Goal: Task Accomplishment & Management: Manage account settings

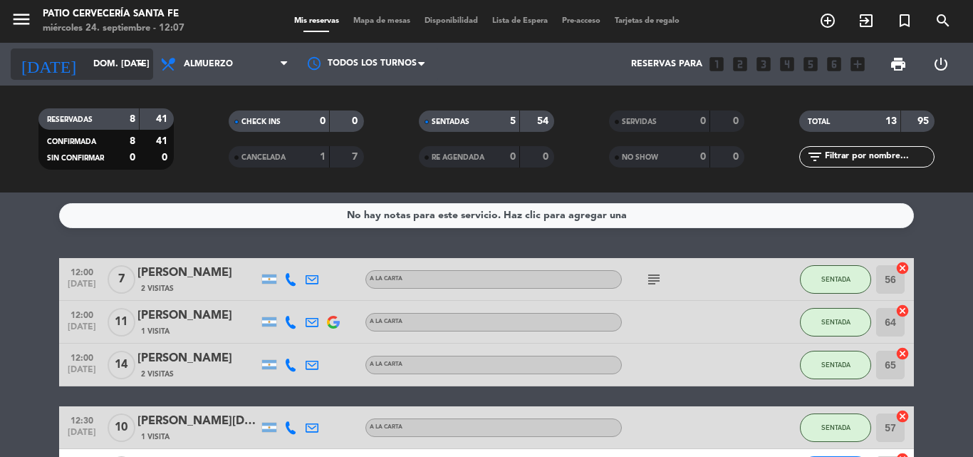
scroll to position [346, 0]
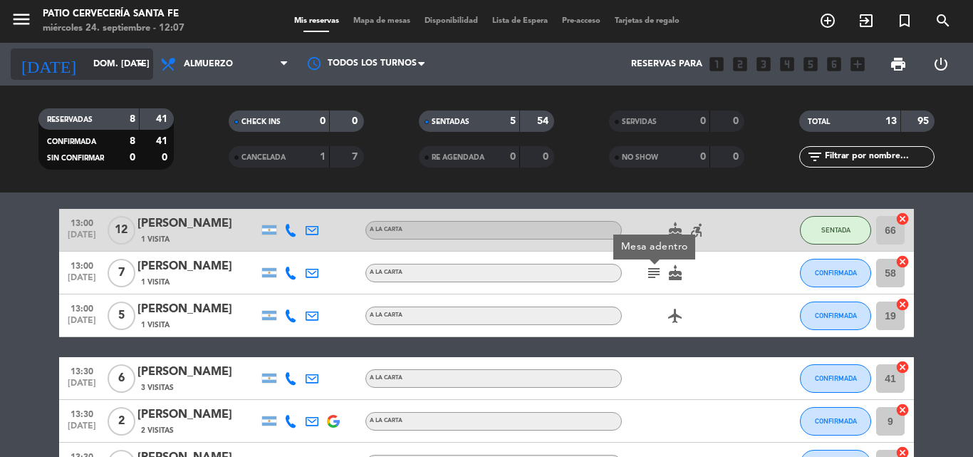
click at [128, 63] on input "dom. [DATE]" at bounding box center [146, 64] width 120 height 24
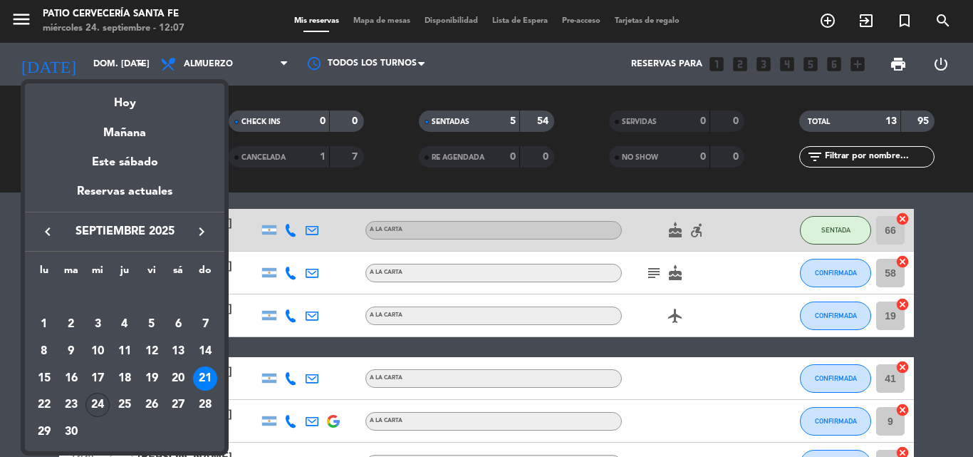
click at [103, 408] on div "24" at bounding box center [97, 405] width 24 height 24
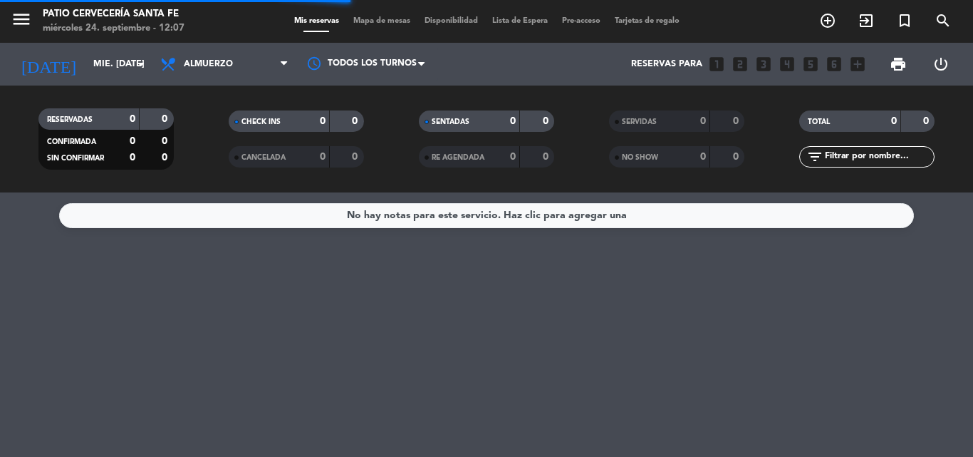
scroll to position [0, 0]
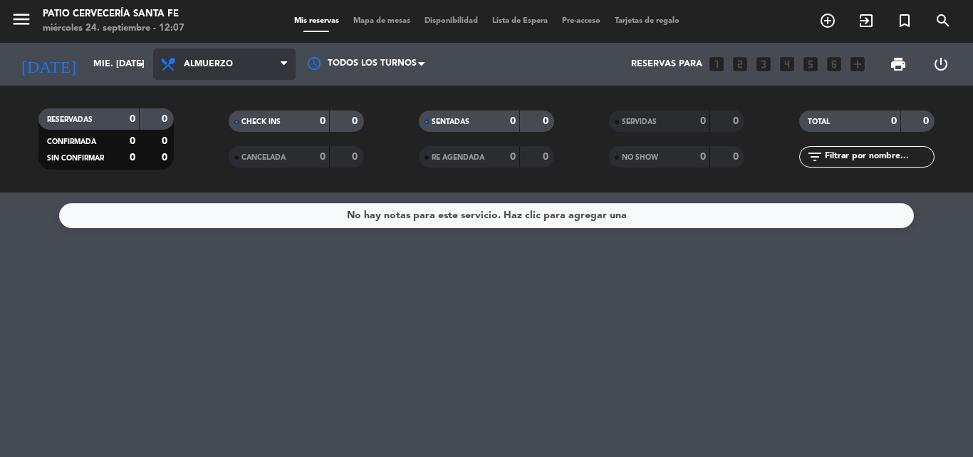
drag, startPoint x: 269, startPoint y: 62, endPoint x: 239, endPoint y: 125, distance: 69.2
click at [267, 62] on span "Almuerzo" at bounding box center [224, 63] width 142 height 31
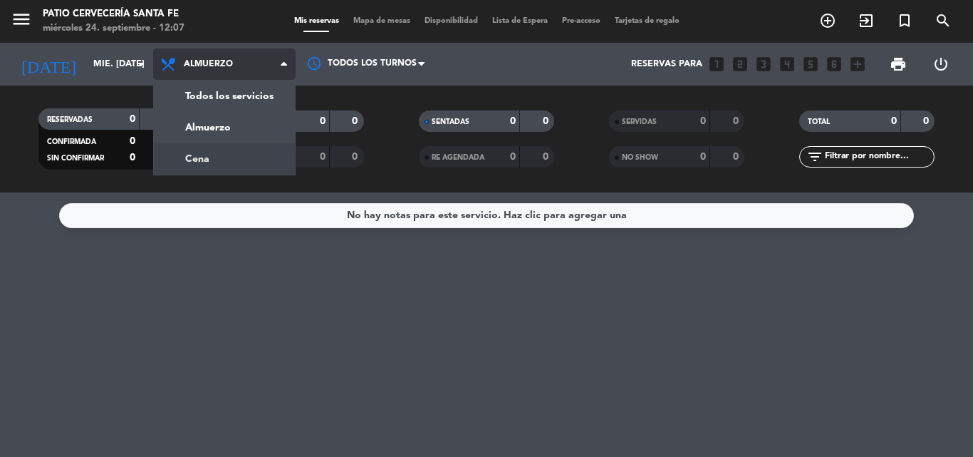
click at [243, 153] on div "menu Patio Cervecería Santa Fe miércoles 24. septiembre - 12:07 Mis reservas Ma…" at bounding box center [486, 96] width 973 height 192
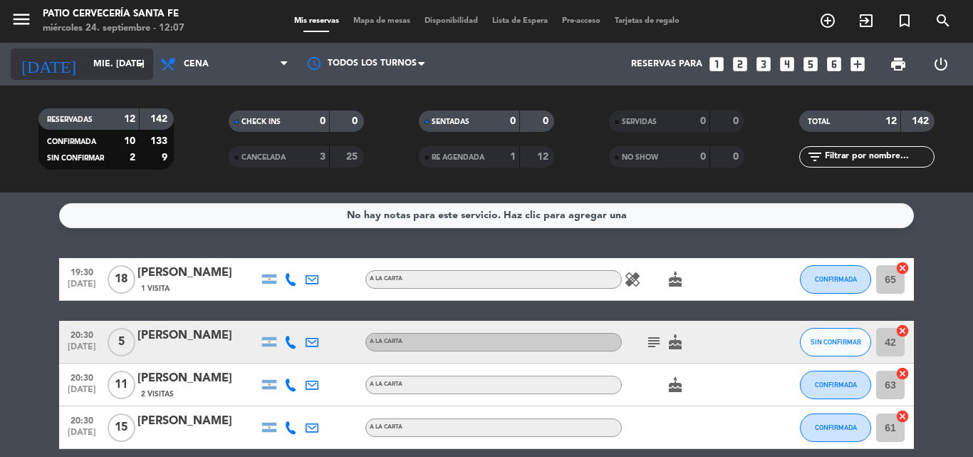
click at [126, 63] on input "mié. [DATE]" at bounding box center [146, 64] width 120 height 24
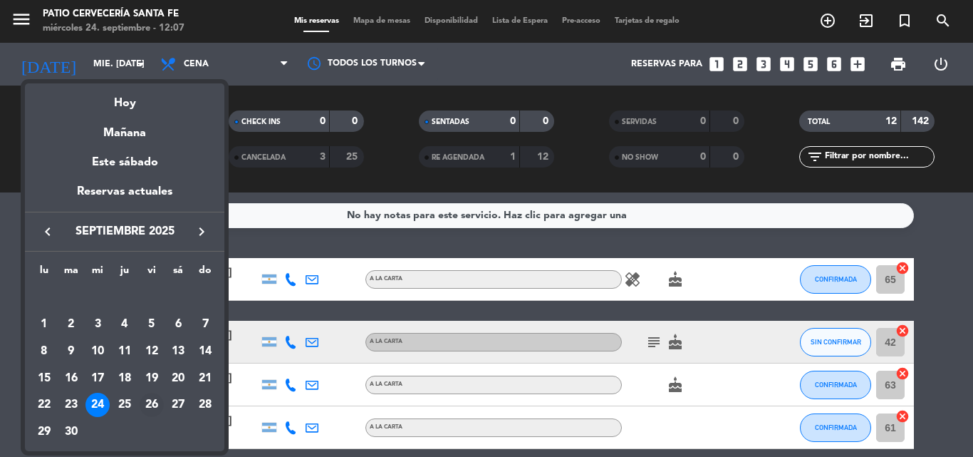
click at [155, 408] on div "26" at bounding box center [152, 405] width 24 height 24
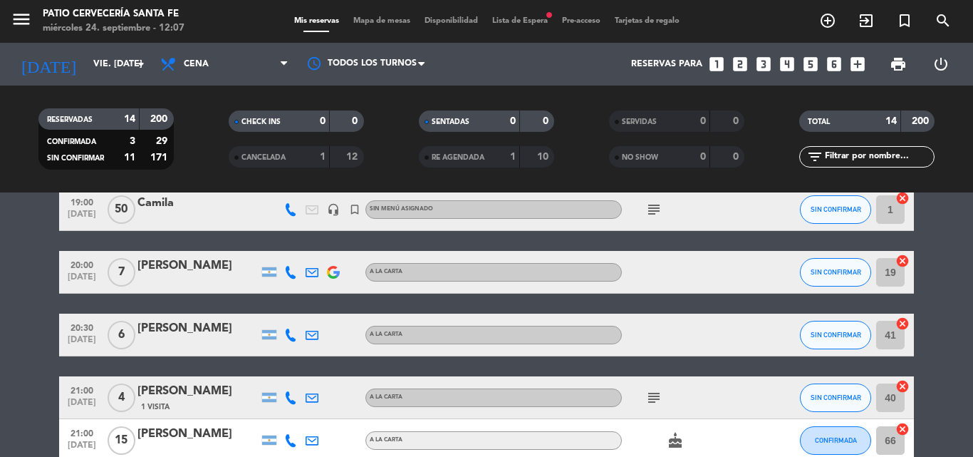
scroll to position [71, 0]
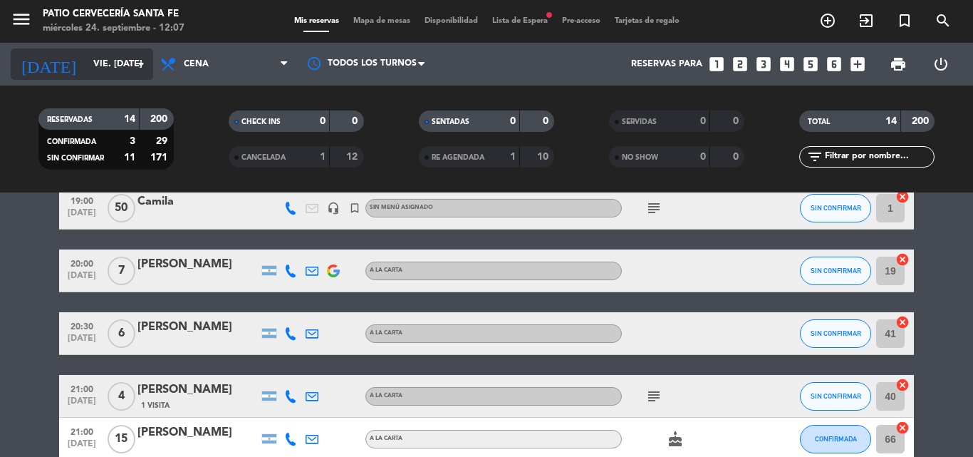
click at [123, 75] on input "vie. [DATE]" at bounding box center [146, 64] width 120 height 24
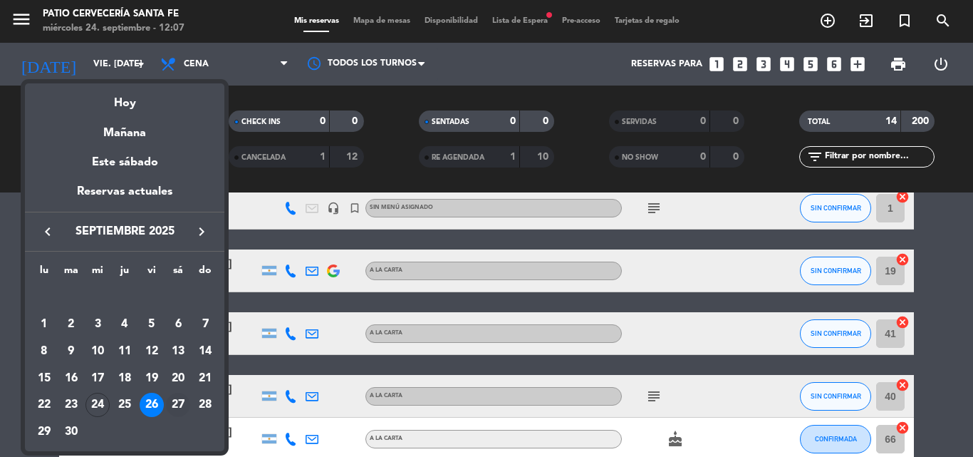
click at [183, 400] on div "27" at bounding box center [178, 405] width 24 height 24
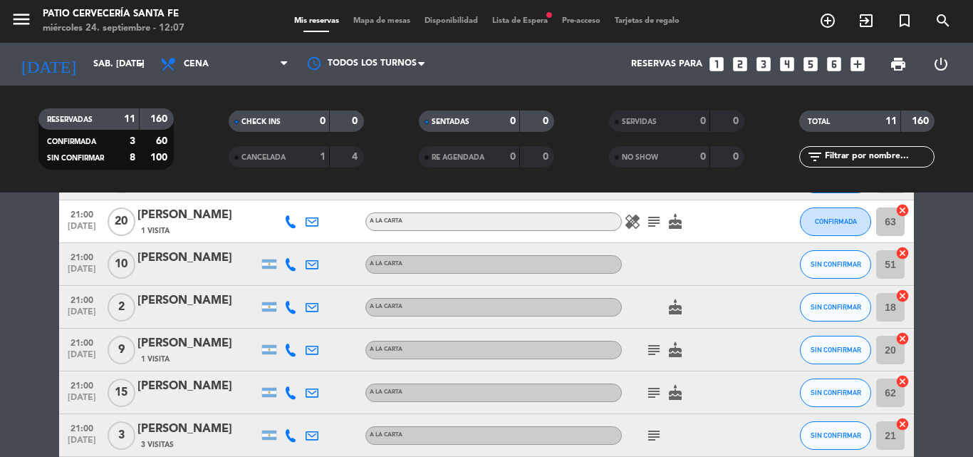
scroll to position [0, 0]
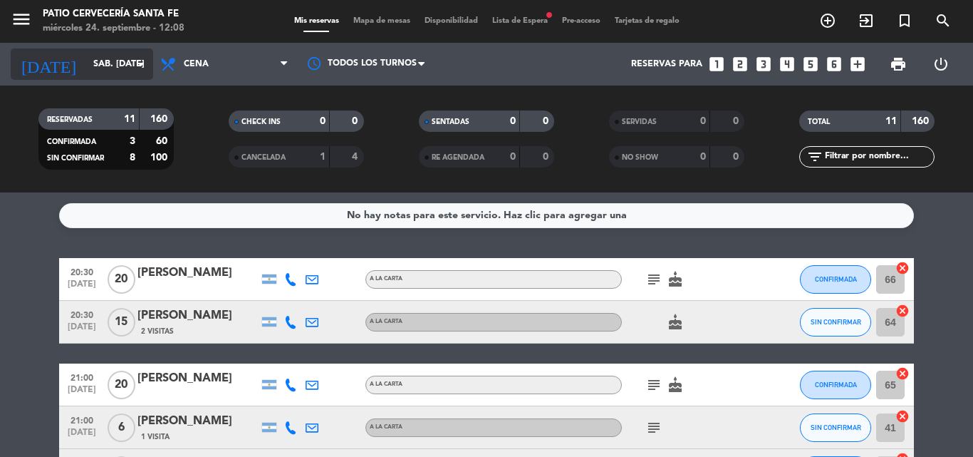
click at [123, 71] on input "sáb. [DATE]" at bounding box center [146, 64] width 120 height 24
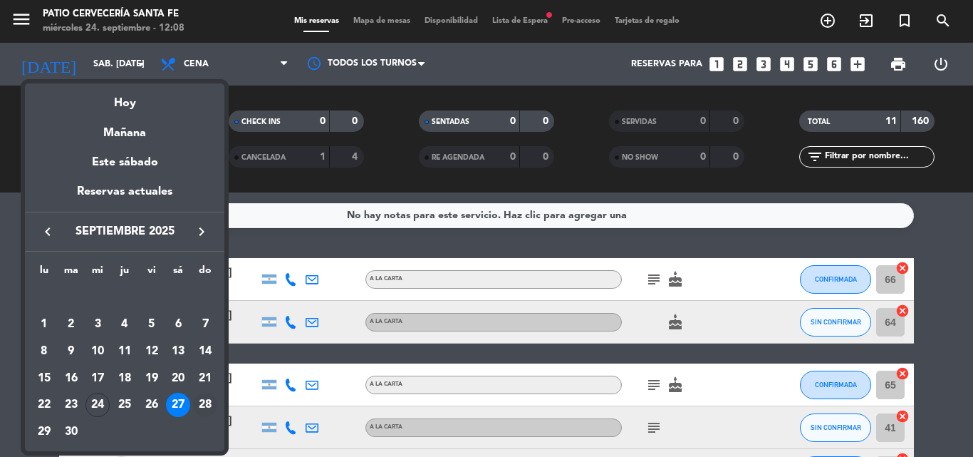
click at [202, 405] on div "28" at bounding box center [205, 405] width 24 height 24
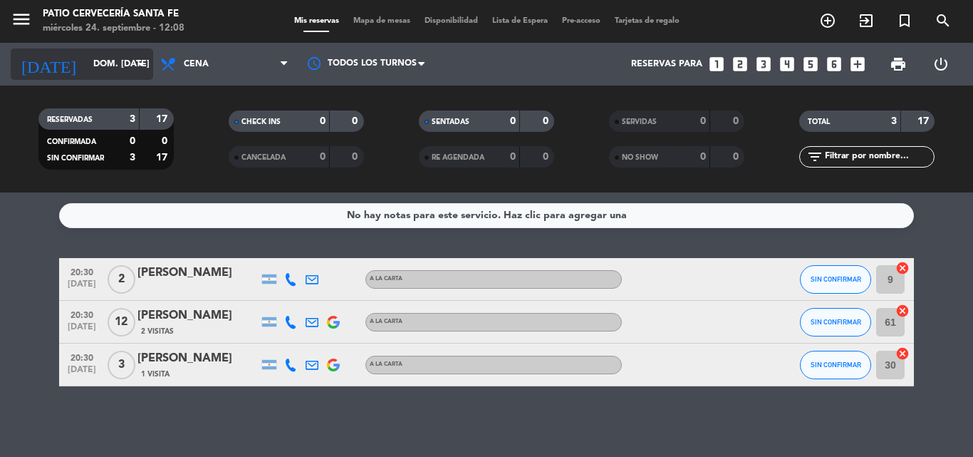
click at [125, 68] on input "dom. [DATE]" at bounding box center [146, 64] width 120 height 24
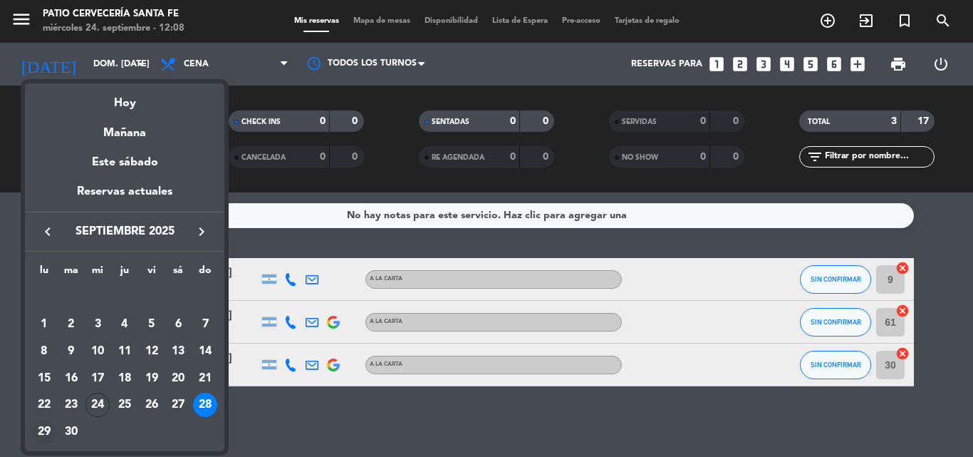
click at [43, 430] on div "29" at bounding box center [44, 432] width 24 height 24
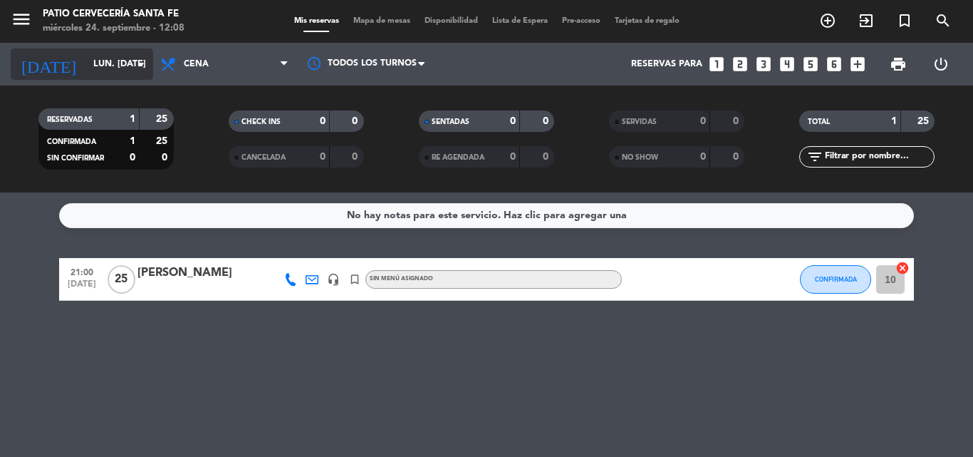
click at [108, 70] on input "lun. [DATE]" at bounding box center [146, 64] width 120 height 24
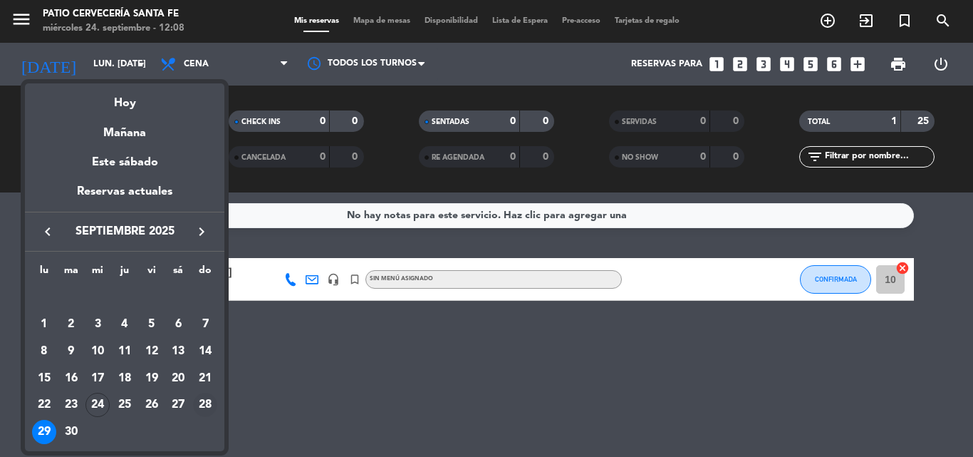
click at [210, 406] on div "28" at bounding box center [205, 405] width 24 height 24
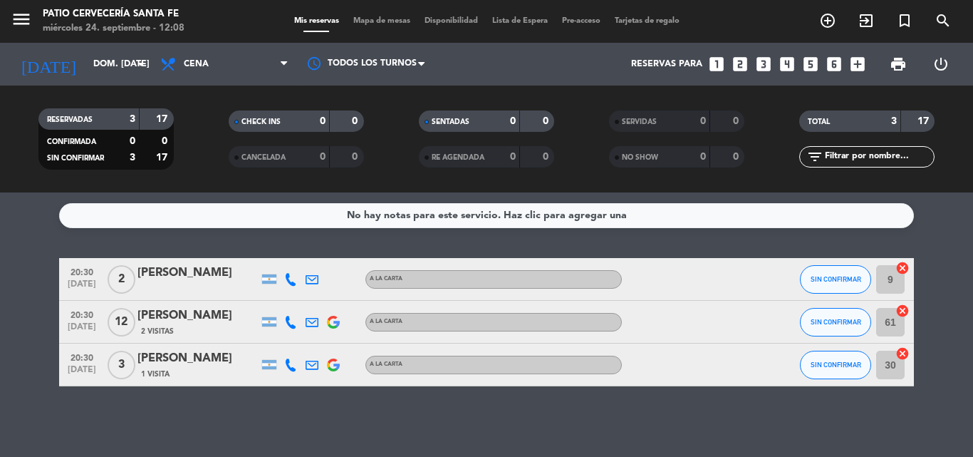
click at [238, 70] on span "Cena" at bounding box center [224, 63] width 142 height 31
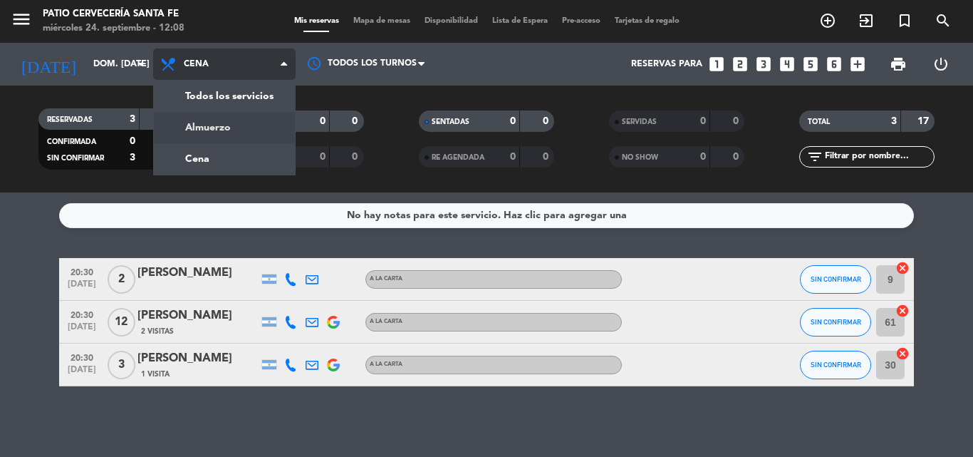
click at [233, 133] on div "menu Patio Cervecería Santa Fe miércoles 24. septiembre - 12:08 Mis reservas Ma…" at bounding box center [486, 96] width 973 height 192
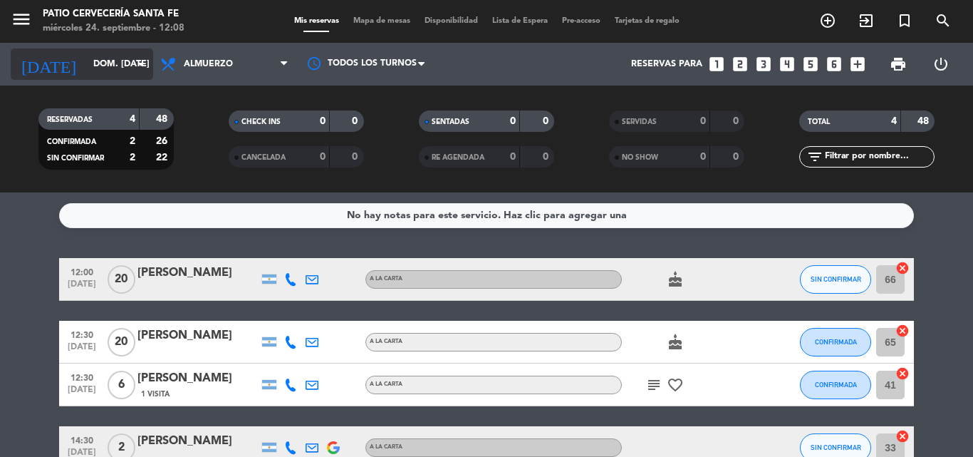
click at [138, 61] on icon "arrow_drop_down" at bounding box center [141, 64] width 17 height 17
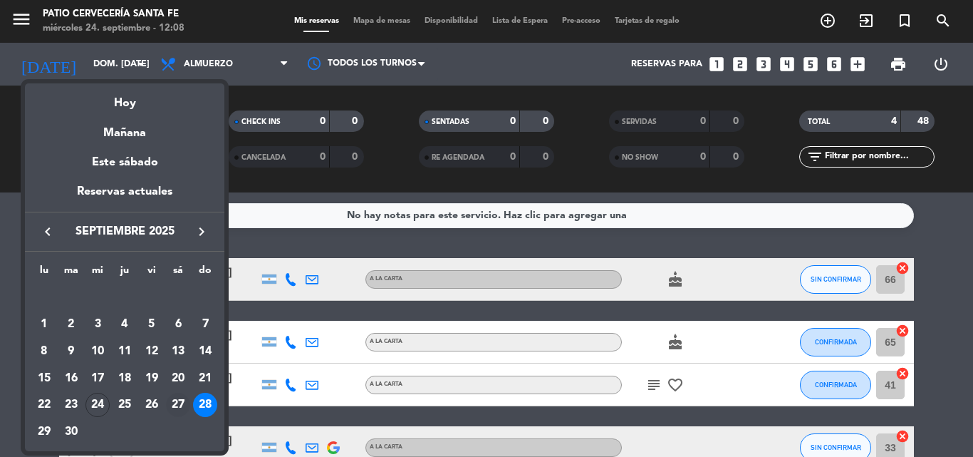
click at [185, 403] on div "27" at bounding box center [178, 405] width 24 height 24
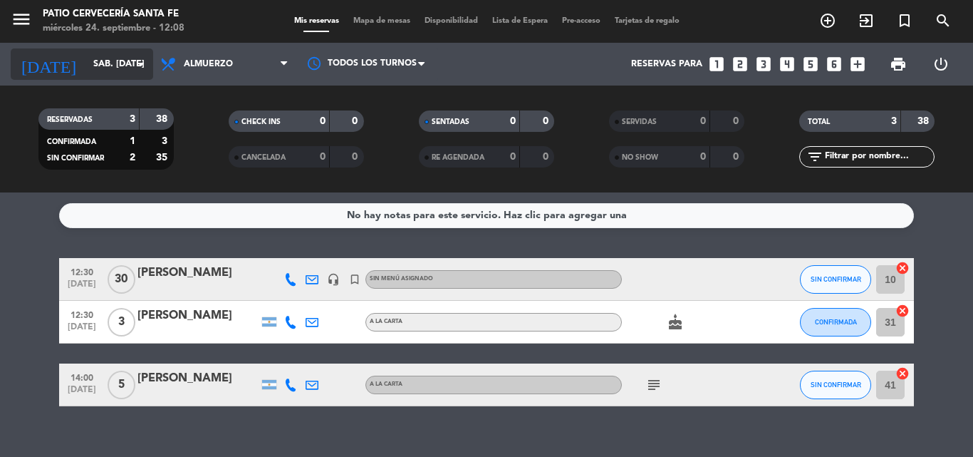
click at [95, 65] on input "sáb. [DATE]" at bounding box center [146, 64] width 120 height 24
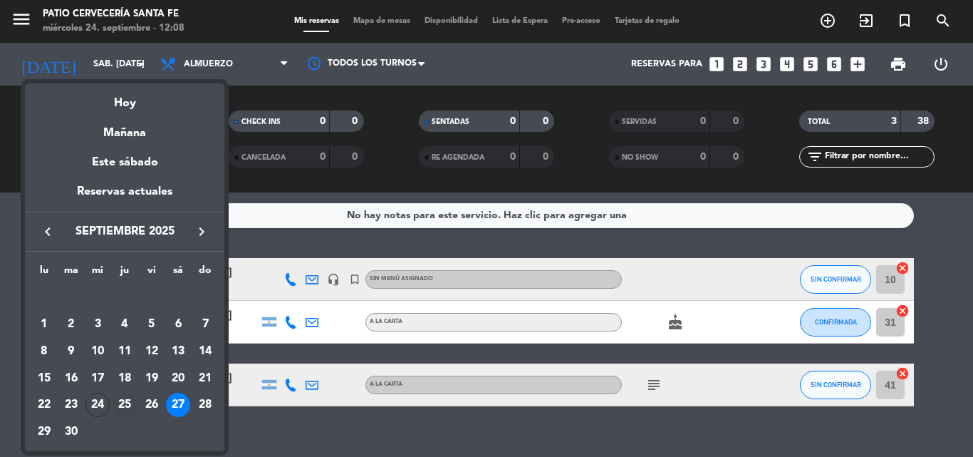
click at [130, 400] on div "25" at bounding box center [125, 405] width 24 height 24
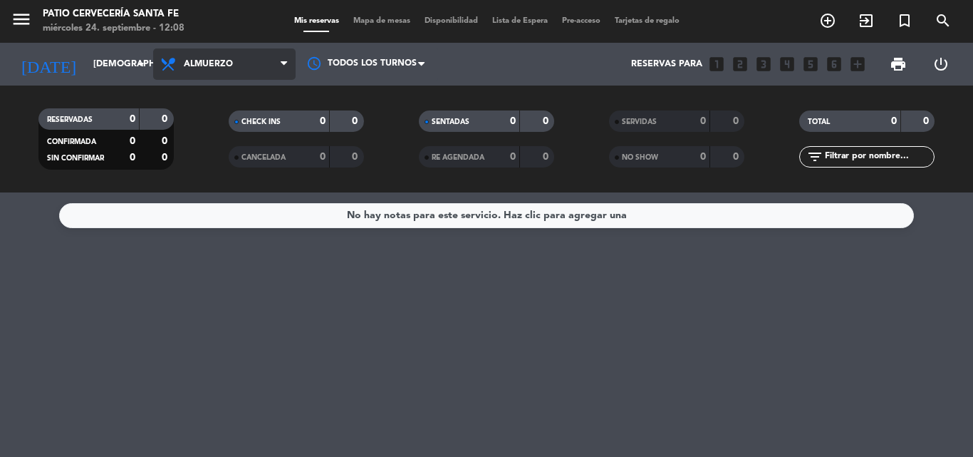
click at [187, 65] on span "Almuerzo" at bounding box center [208, 64] width 49 height 10
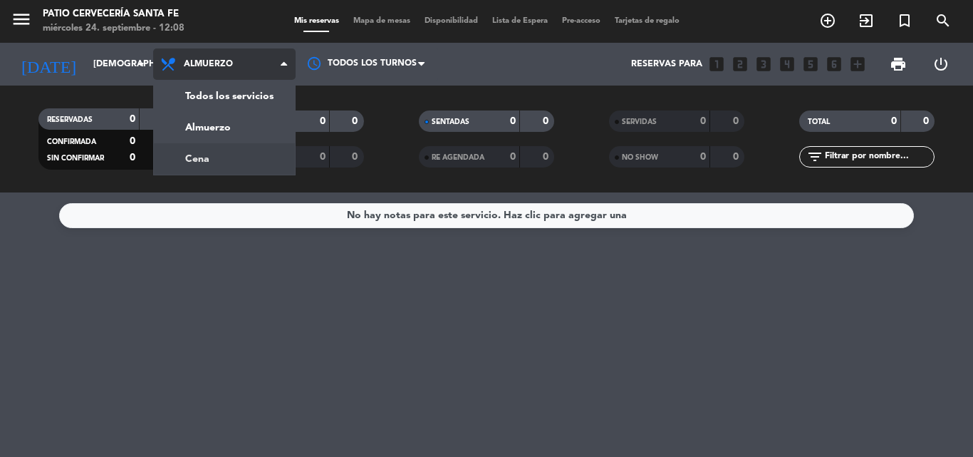
click at [207, 160] on div "menu Patio Cervecería Santa Fe miércoles 24. septiembre - 12:08 Mis reservas Ma…" at bounding box center [486, 96] width 973 height 192
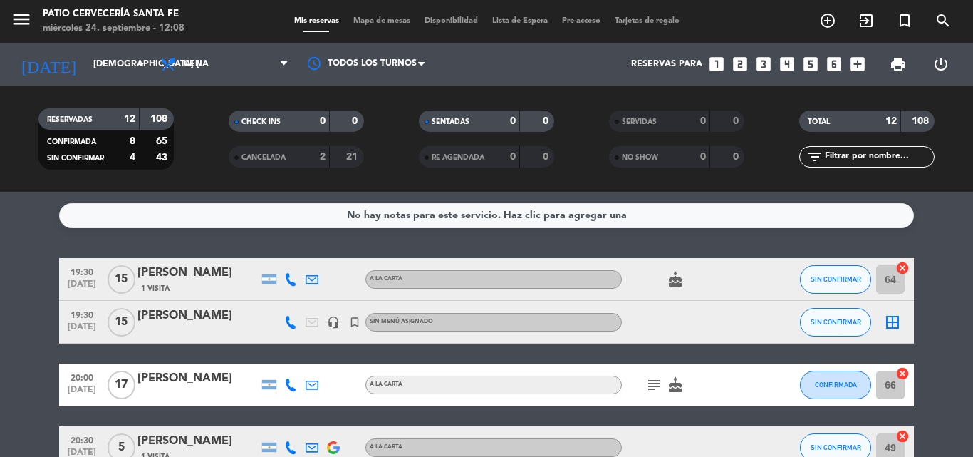
click at [126, 121] on strong "12" at bounding box center [129, 119] width 11 height 10
click at [136, 73] on input "[DEMOGRAPHIC_DATA] [DATE]" at bounding box center [146, 64] width 120 height 24
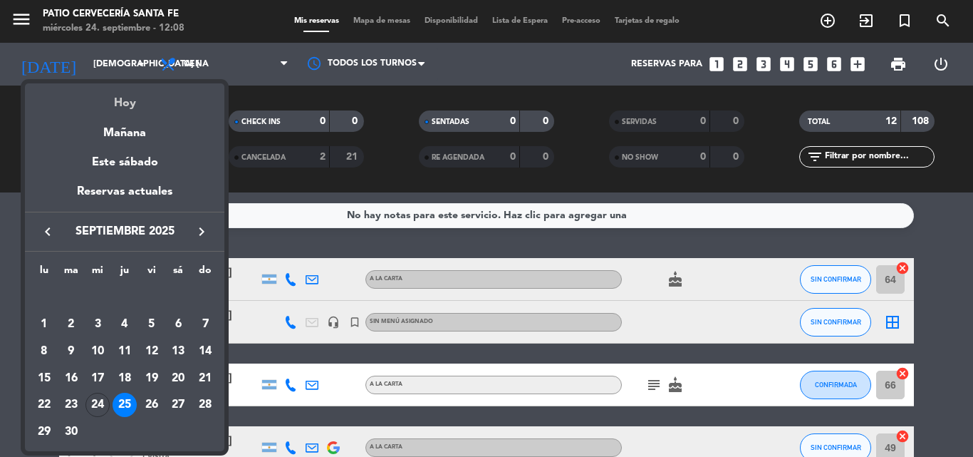
click at [145, 107] on div "Hoy" at bounding box center [124, 97] width 199 height 29
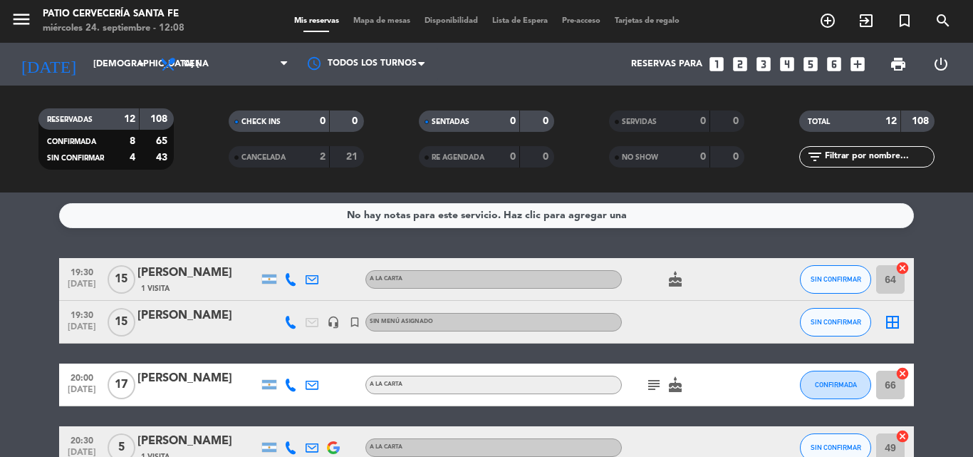
type input "mié. [DATE]"
